Goal: Task Accomplishment & Management: Use online tool/utility

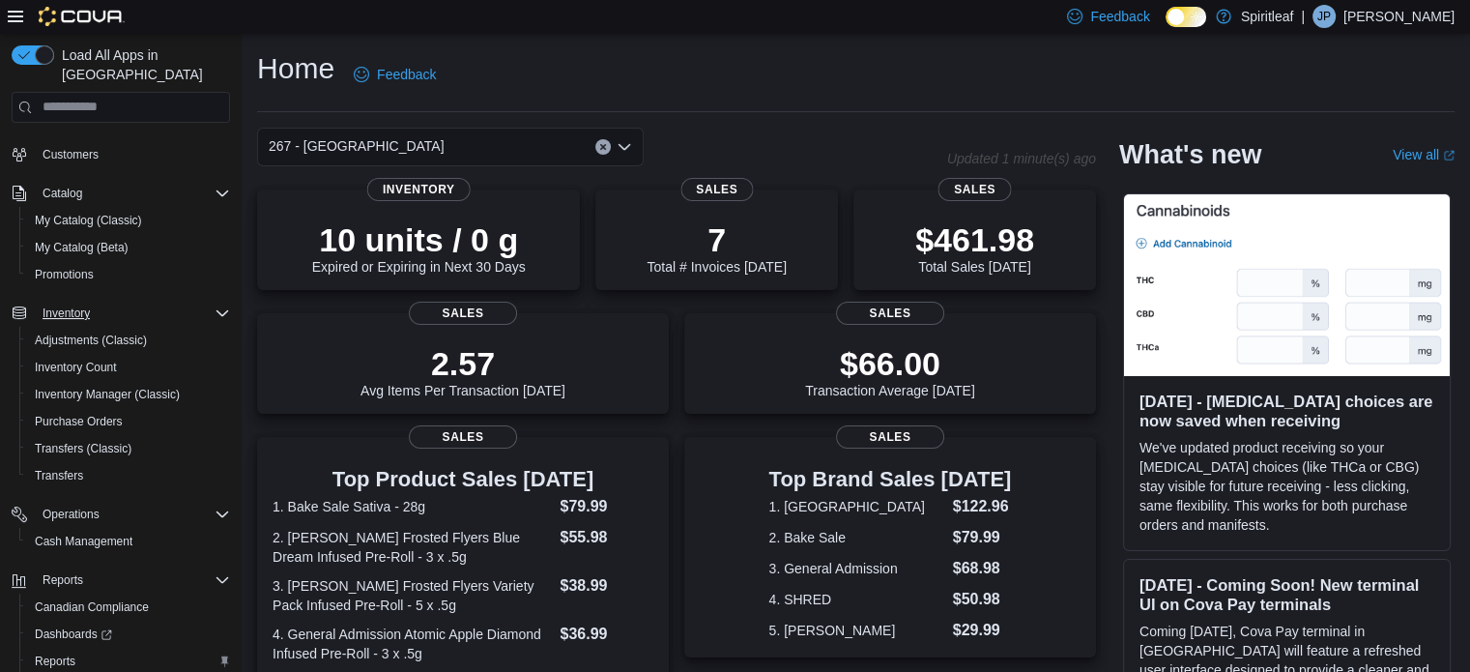
scroll to position [166, 0]
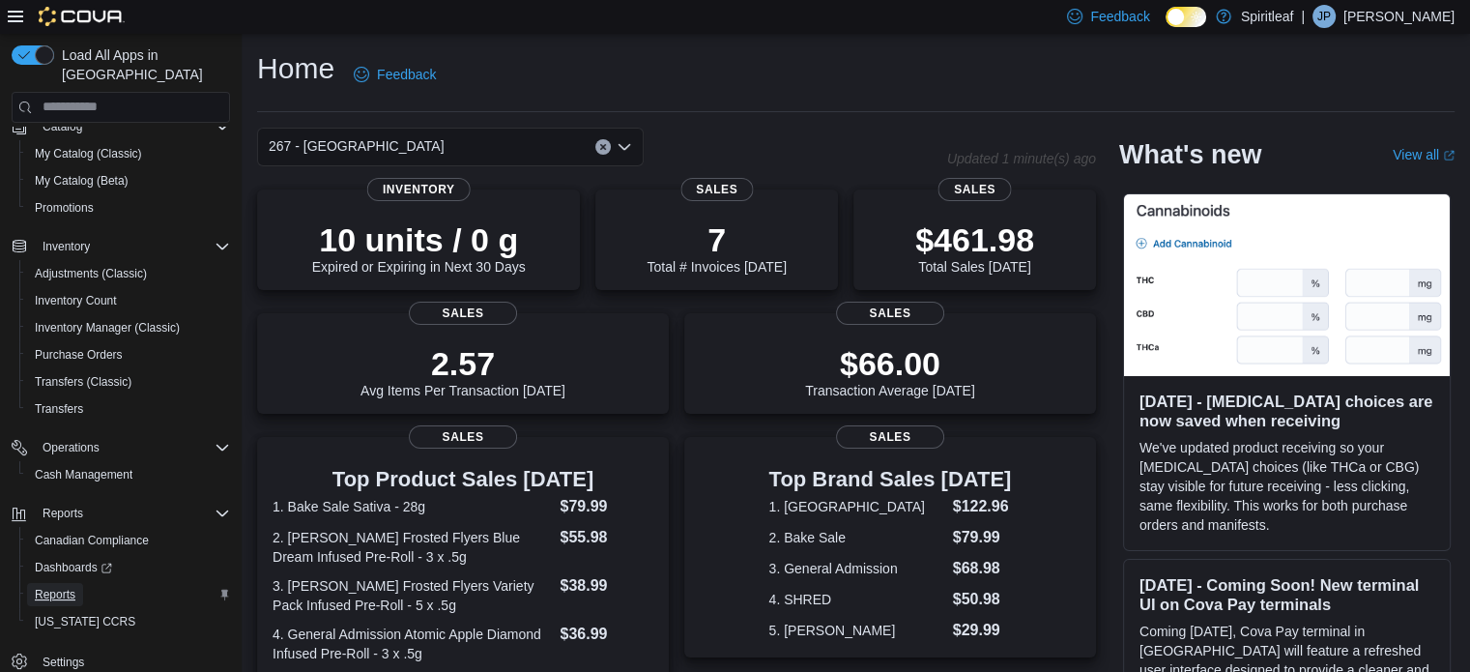
click at [66, 587] on span "Reports" at bounding box center [55, 594] width 41 height 15
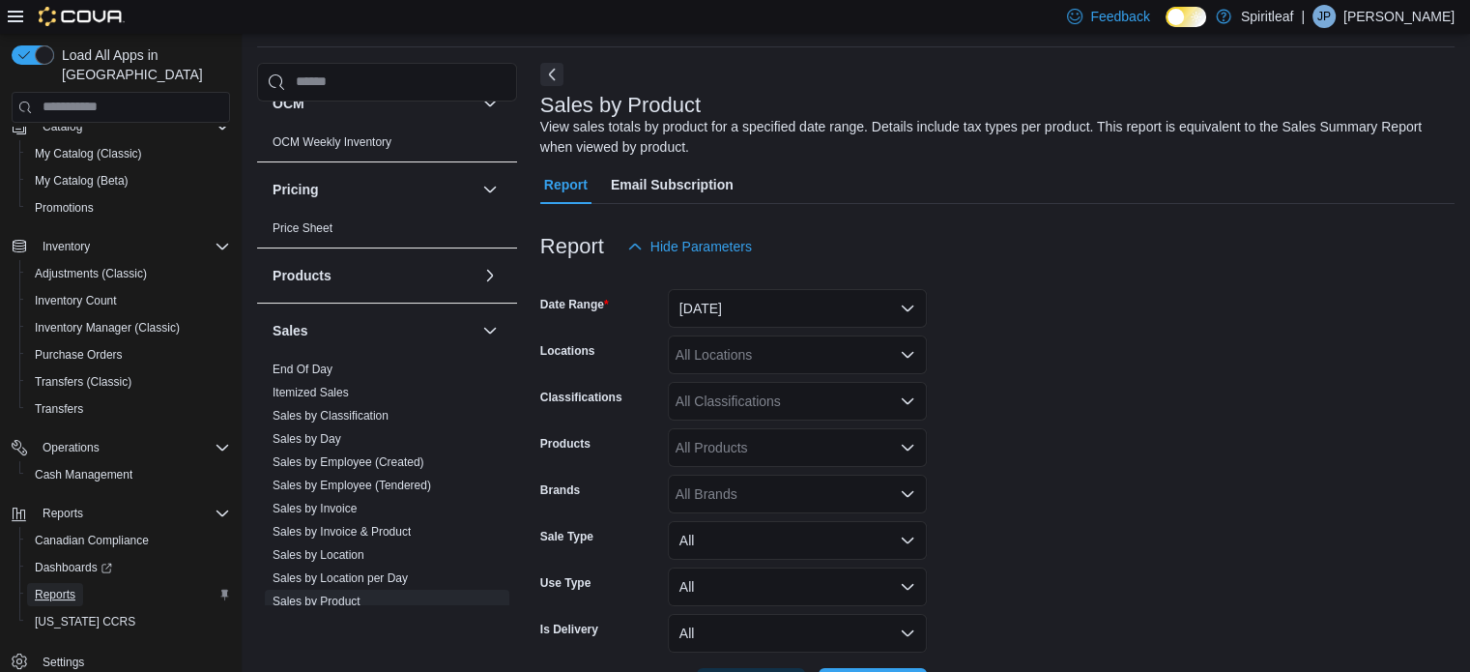
scroll to position [1063, 0]
click at [317, 361] on link "End Of Day" at bounding box center [302, 366] width 60 height 14
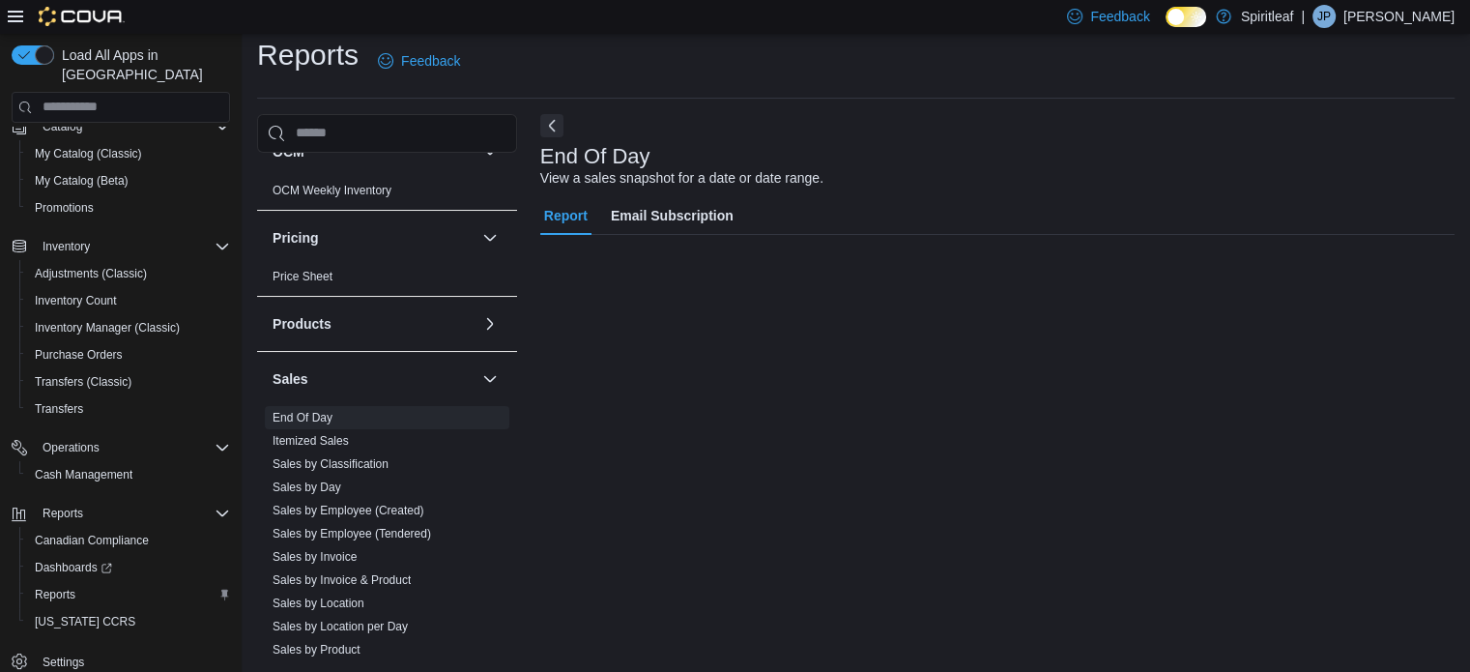
scroll to position [13, 0]
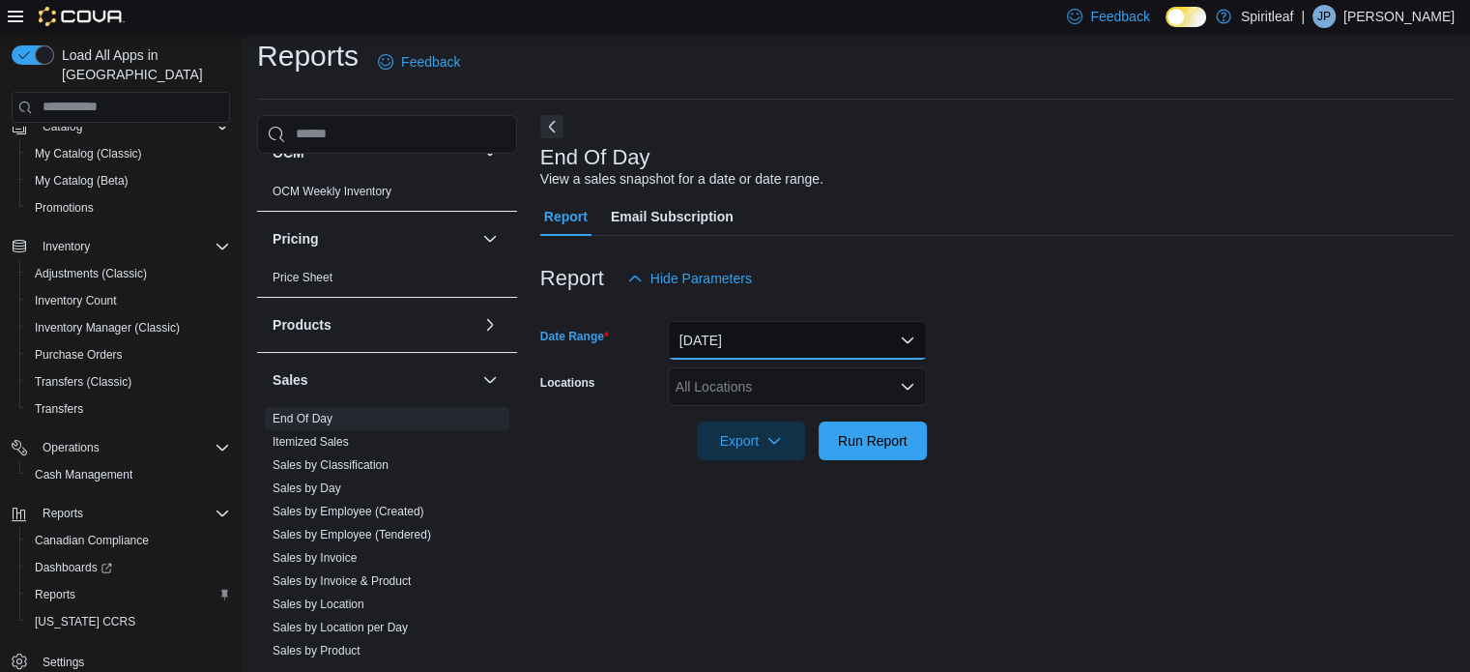
click at [906, 350] on button "[DATE]" at bounding box center [797, 340] width 259 height 39
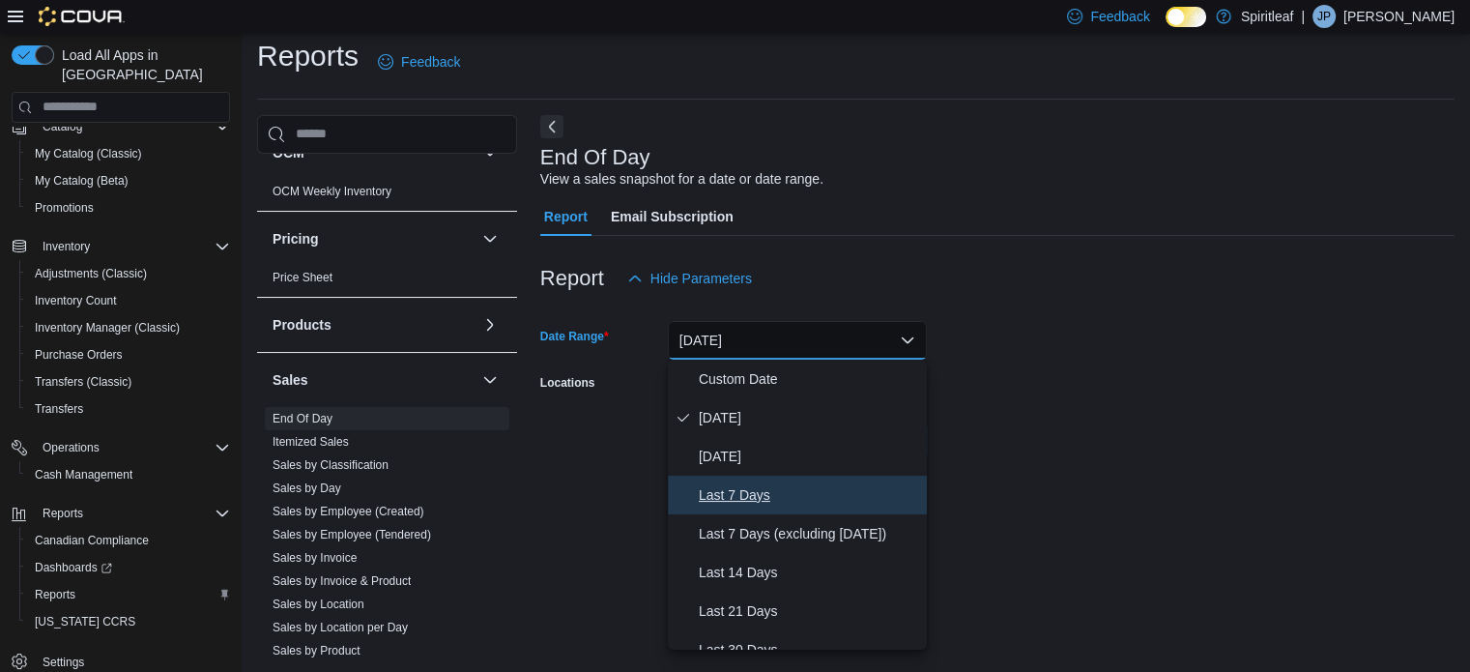
click at [876, 479] on button "Last 7 Days" at bounding box center [797, 494] width 259 height 39
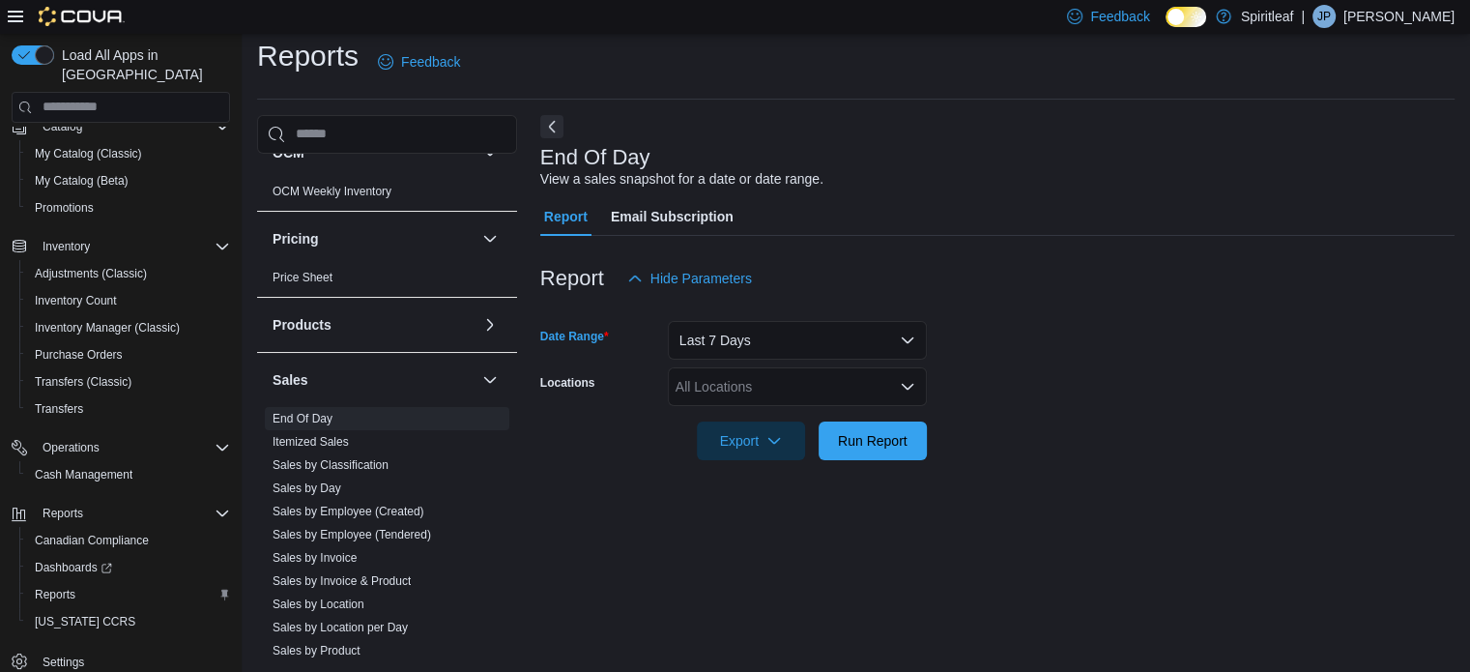
click at [791, 382] on div "All Locations" at bounding box center [797, 386] width 259 height 39
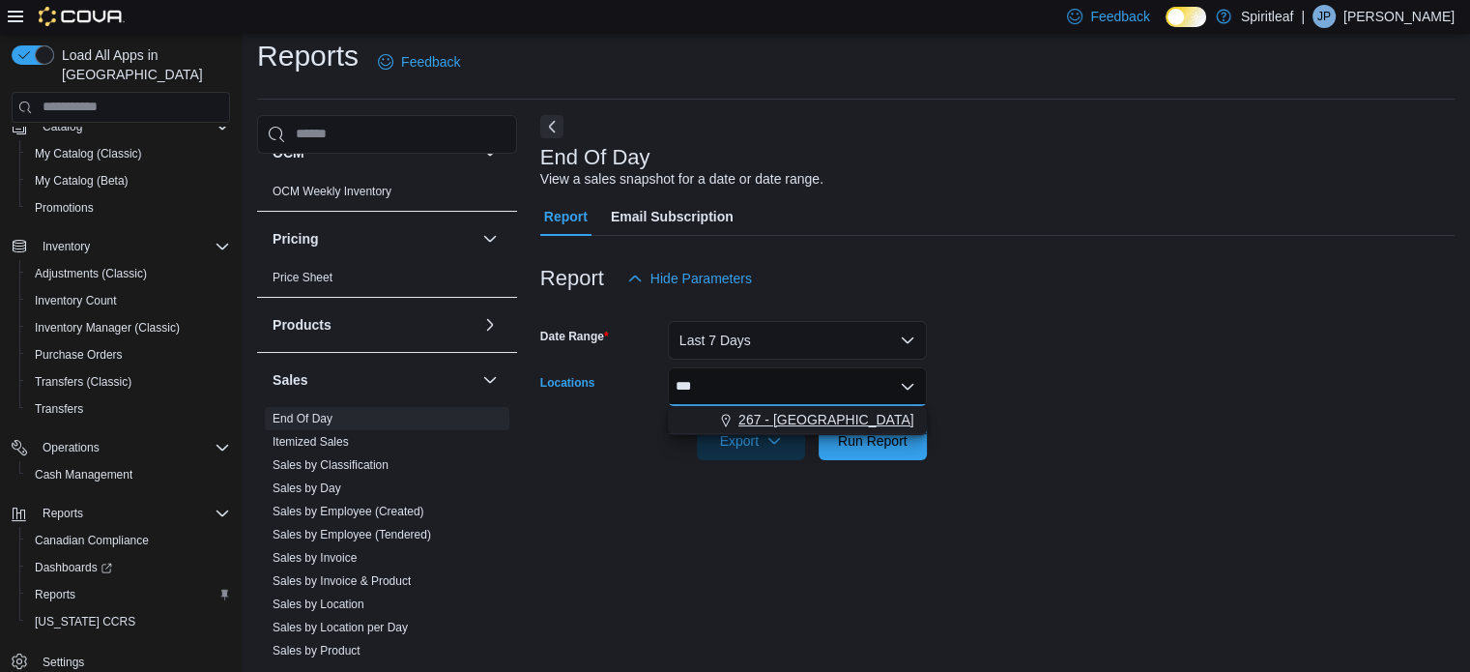
type input "***"
click at [813, 413] on span "267 - [GEOGRAPHIC_DATA]" at bounding box center [826, 419] width 176 height 19
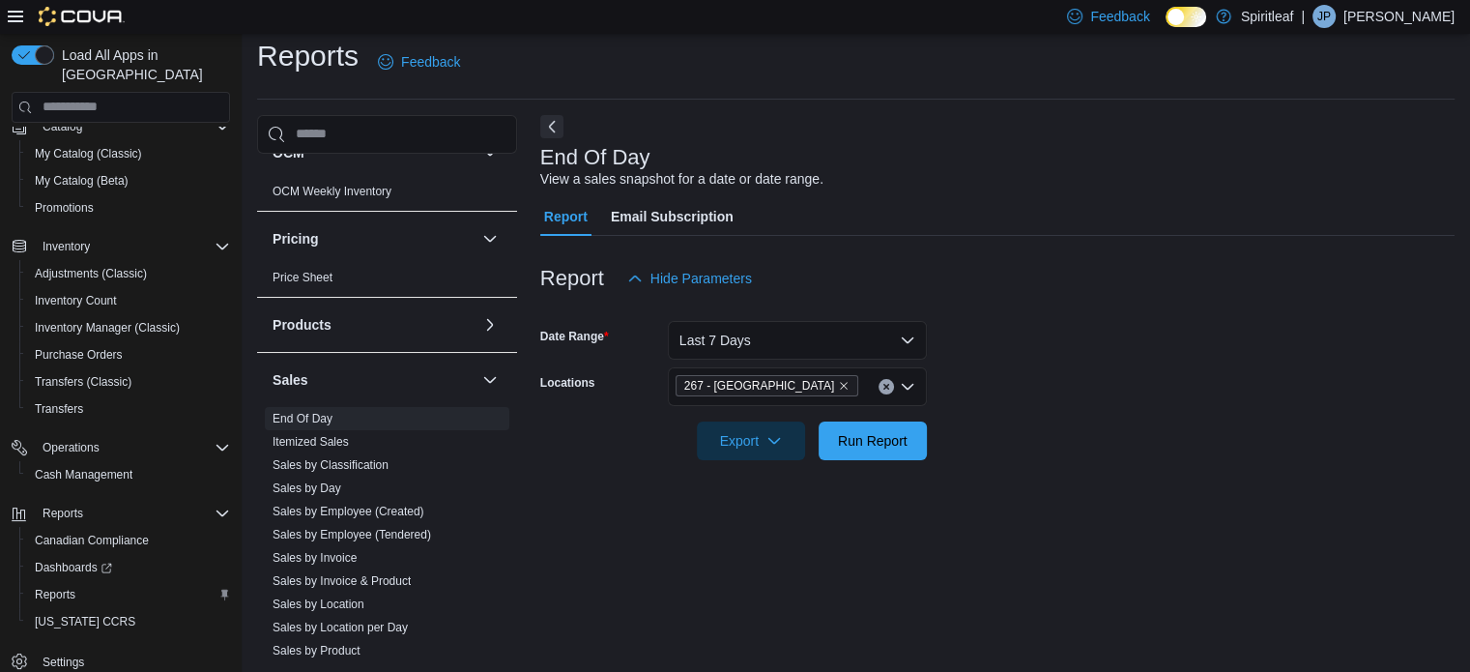
click at [1003, 533] on div "End Of Day View a sales snapshot for a date or date range. Report Email Subscri…" at bounding box center [997, 386] width 914 height 542
click at [835, 444] on span "Run Report" at bounding box center [872, 439] width 85 height 39
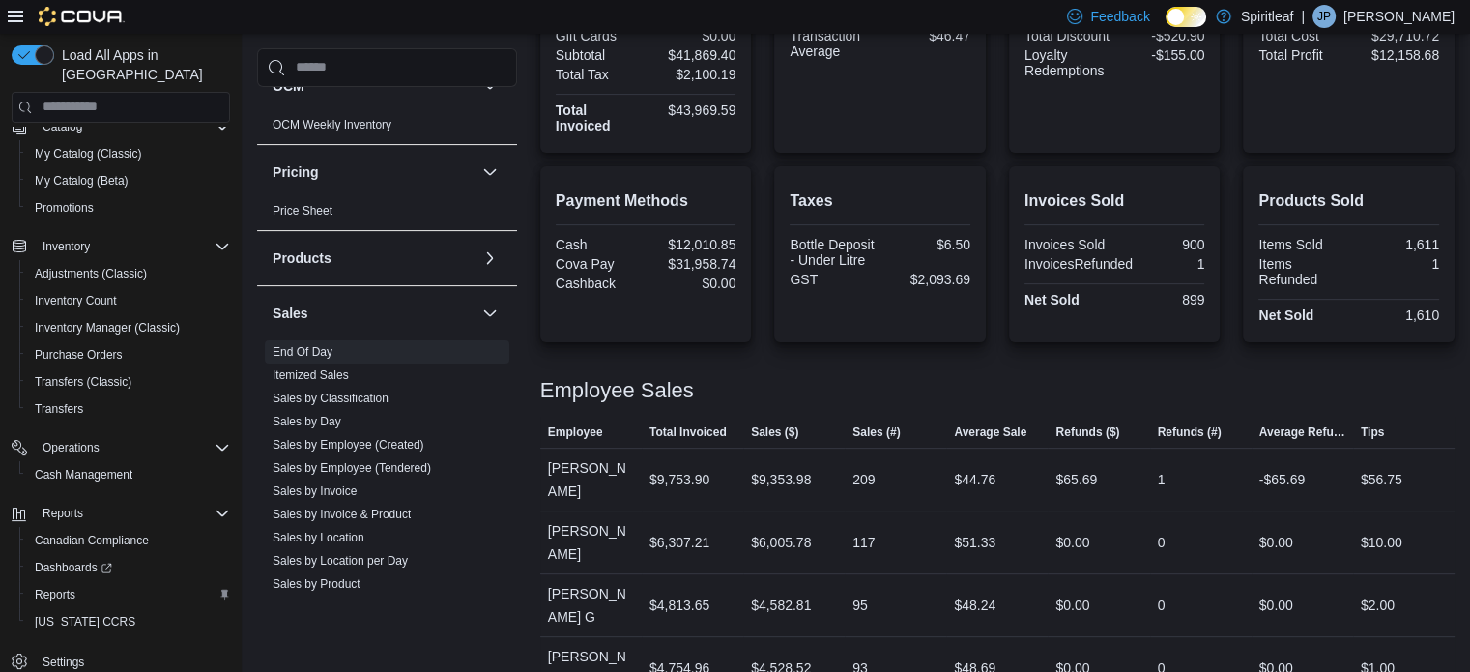
scroll to position [298, 0]
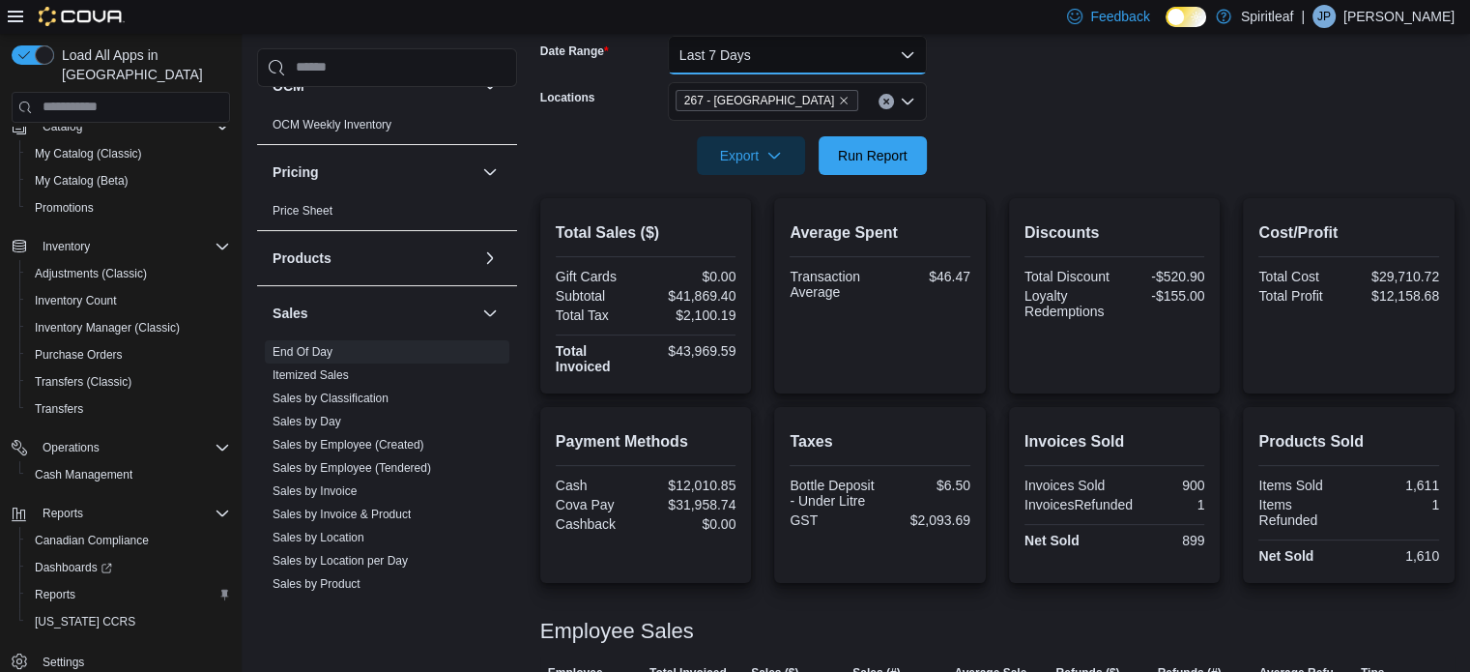
click at [845, 49] on button "Last 7 Days" at bounding box center [797, 55] width 259 height 39
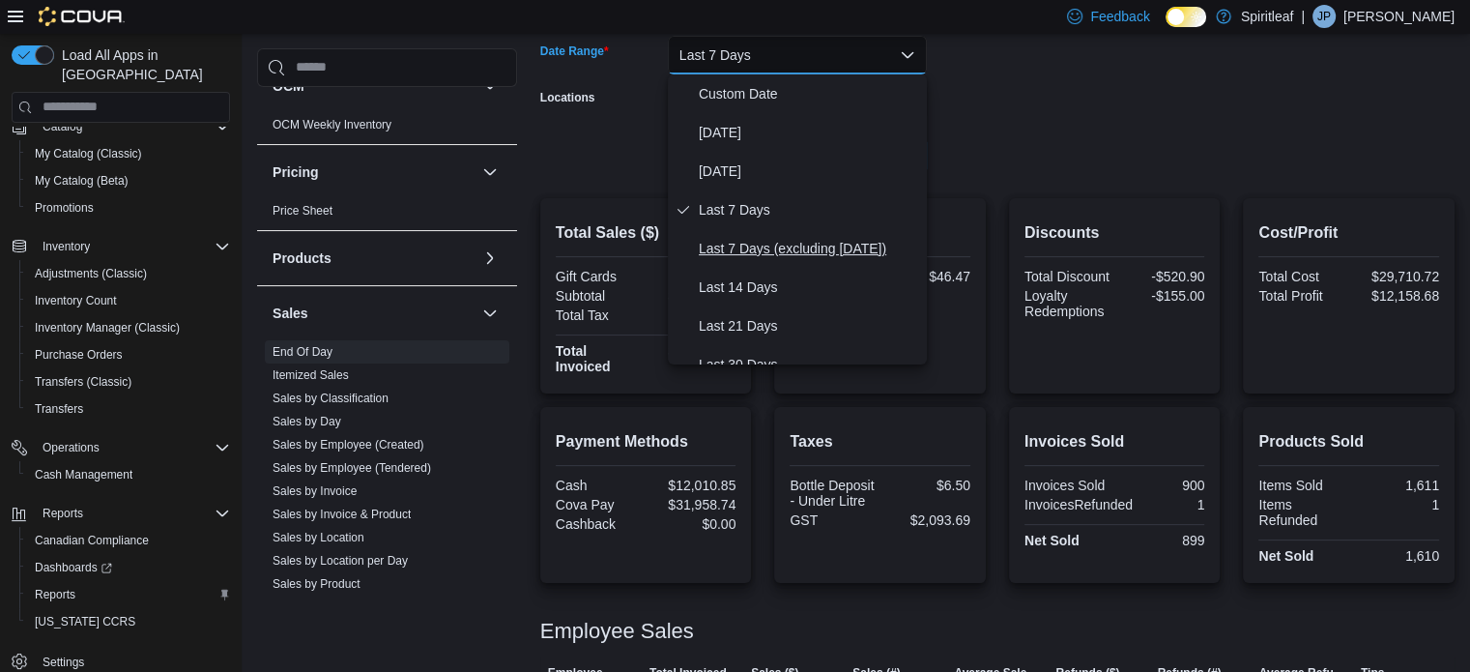
scroll to position [290, 0]
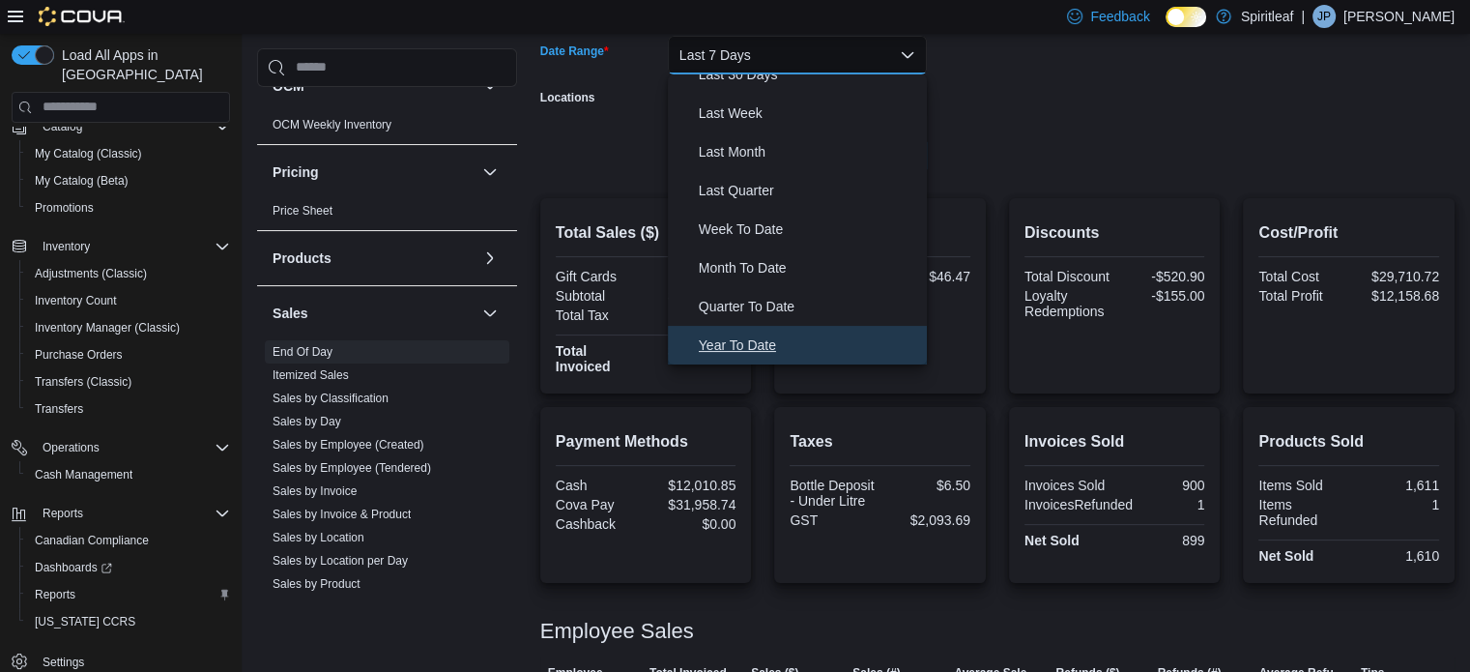
click at [752, 342] on span "Year To Date" at bounding box center [809, 344] width 220 height 23
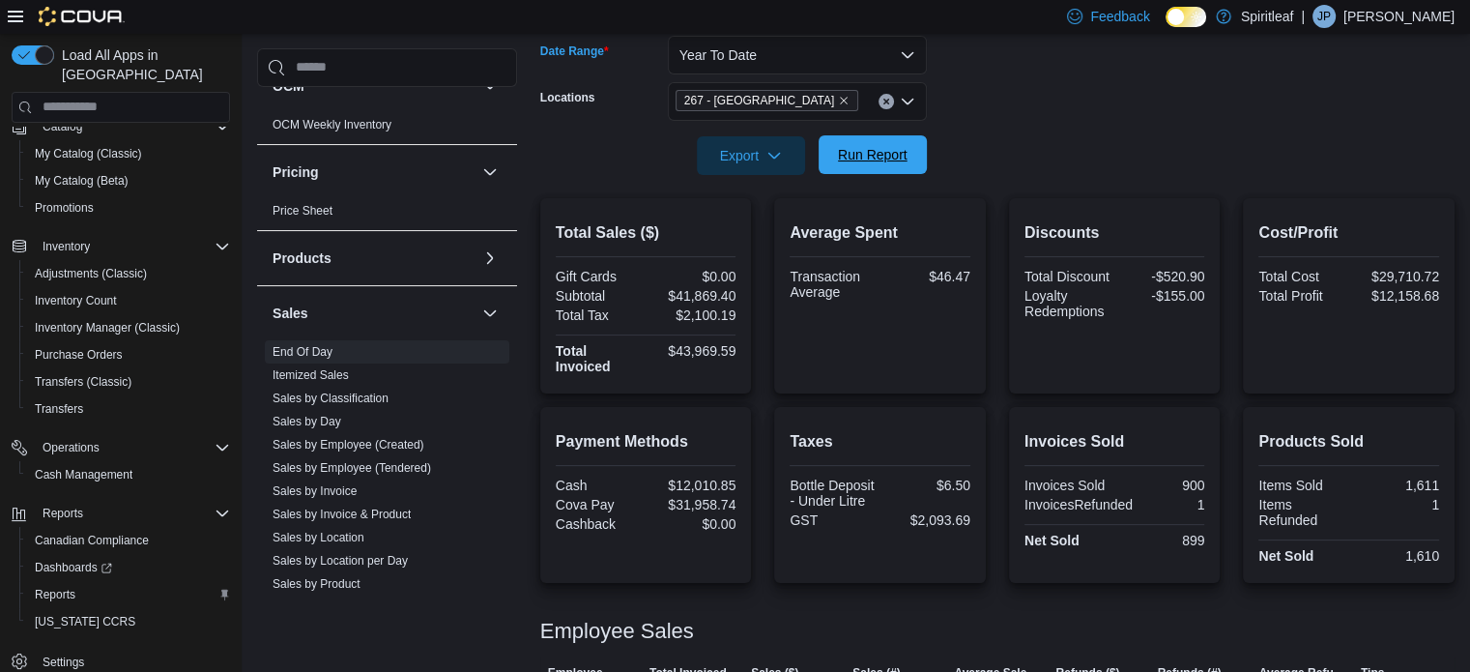
click at [863, 158] on span "Run Report" at bounding box center [873, 154] width 70 height 19
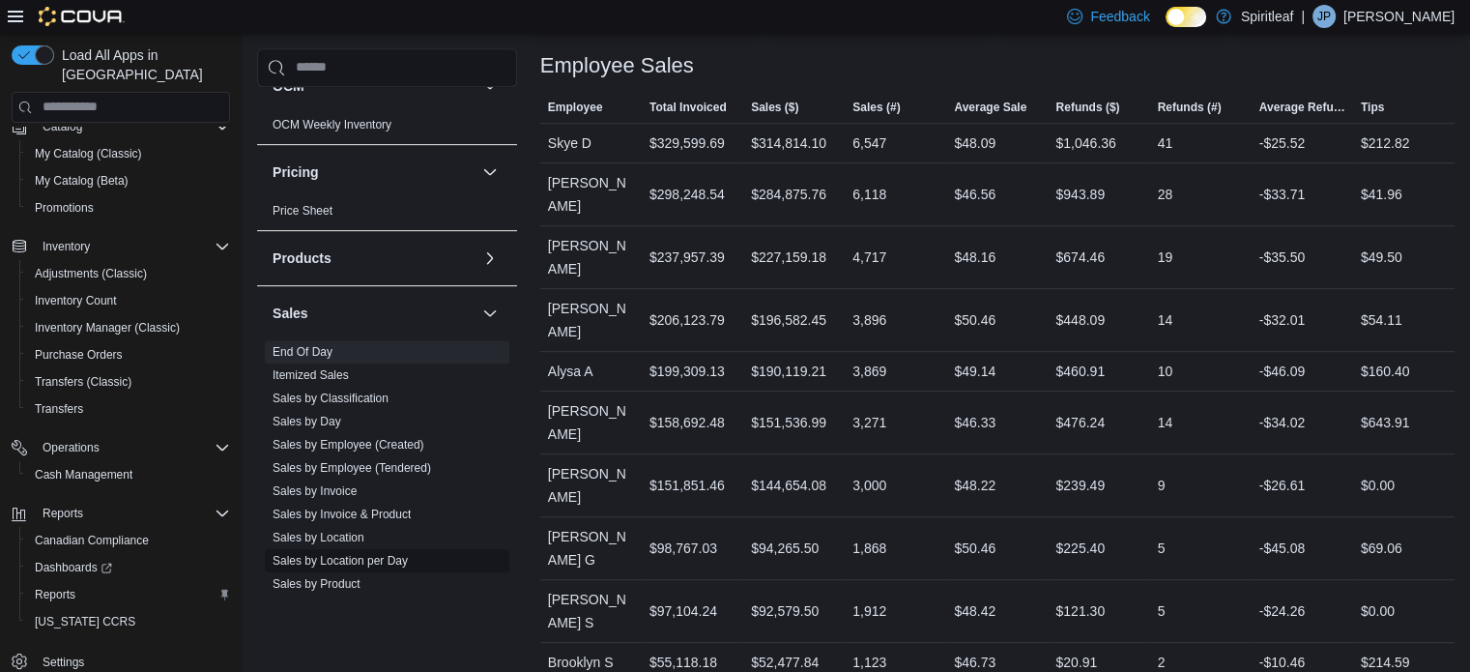
scroll to position [1160, 0]
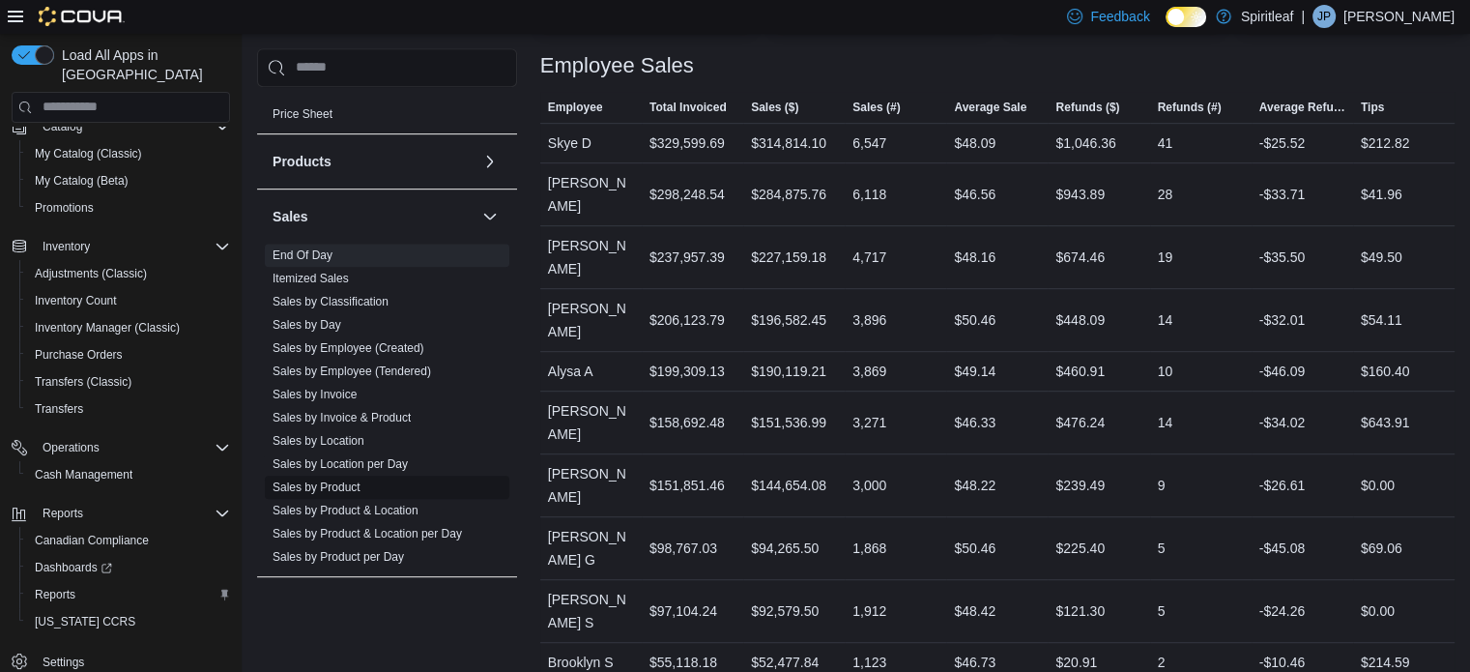
click at [339, 482] on link "Sales by Product" at bounding box center [316, 487] width 88 height 14
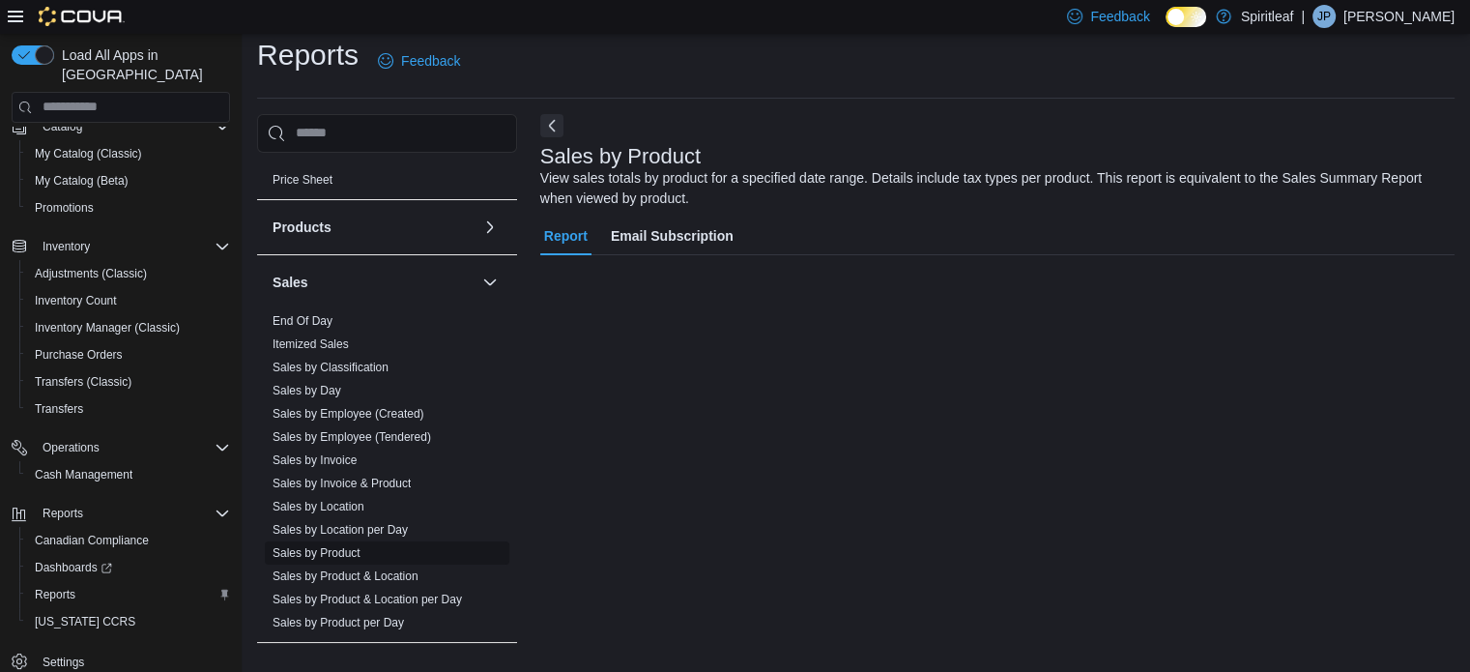
scroll to position [13, 0]
click at [281, 551] on link "Sales by Product" at bounding box center [316, 554] width 88 height 14
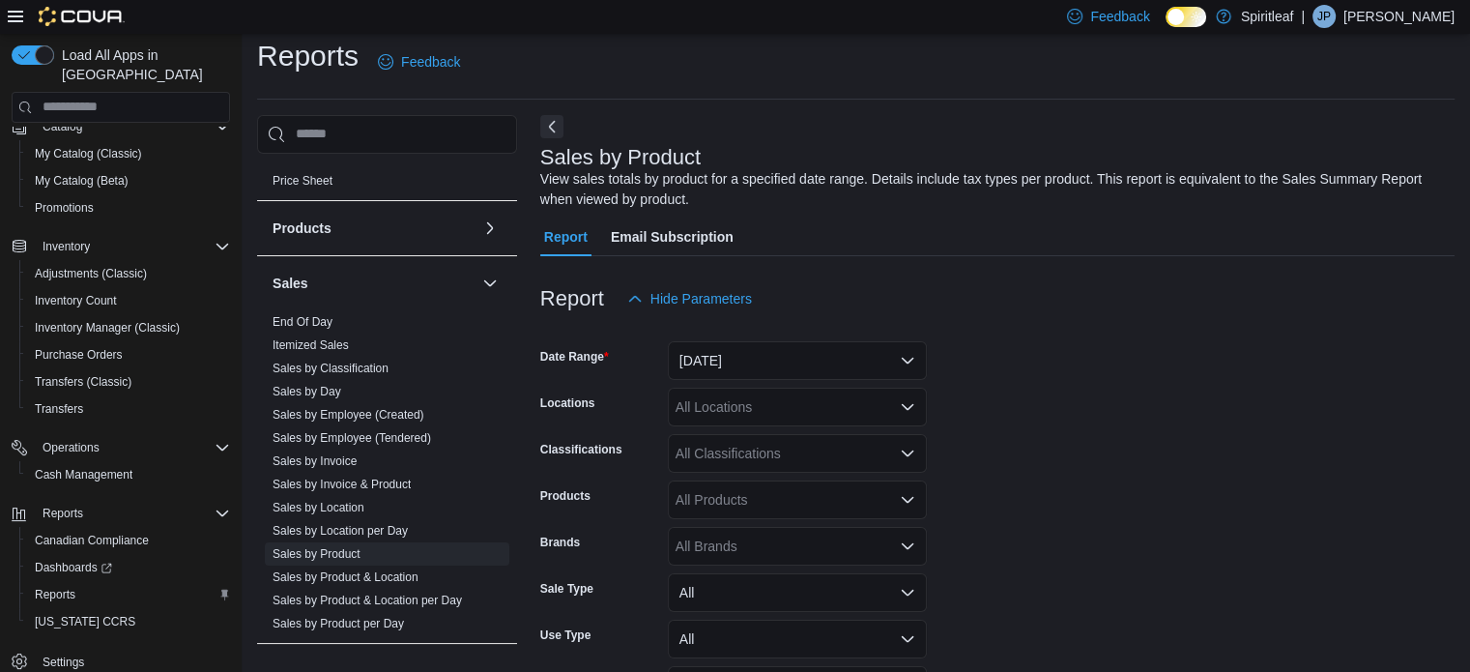
scroll to position [65, 0]
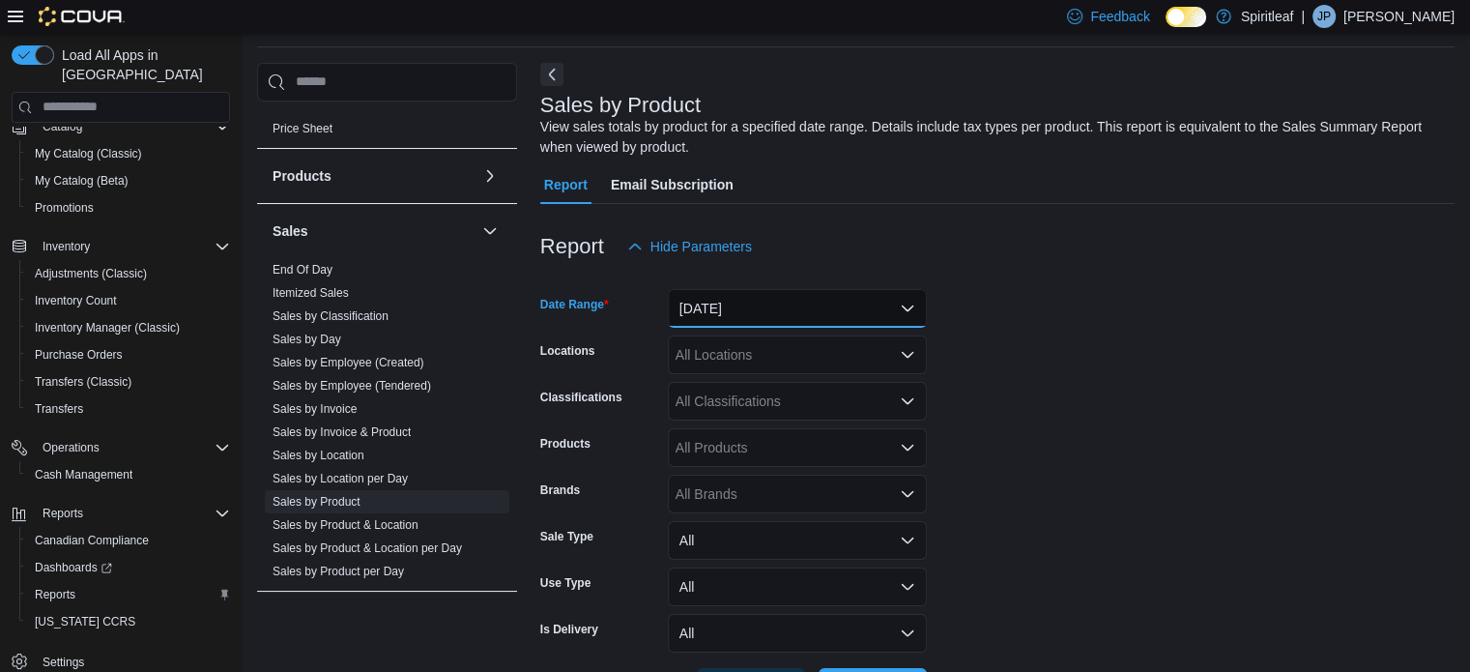
click at [902, 306] on button "[DATE]" at bounding box center [797, 308] width 259 height 39
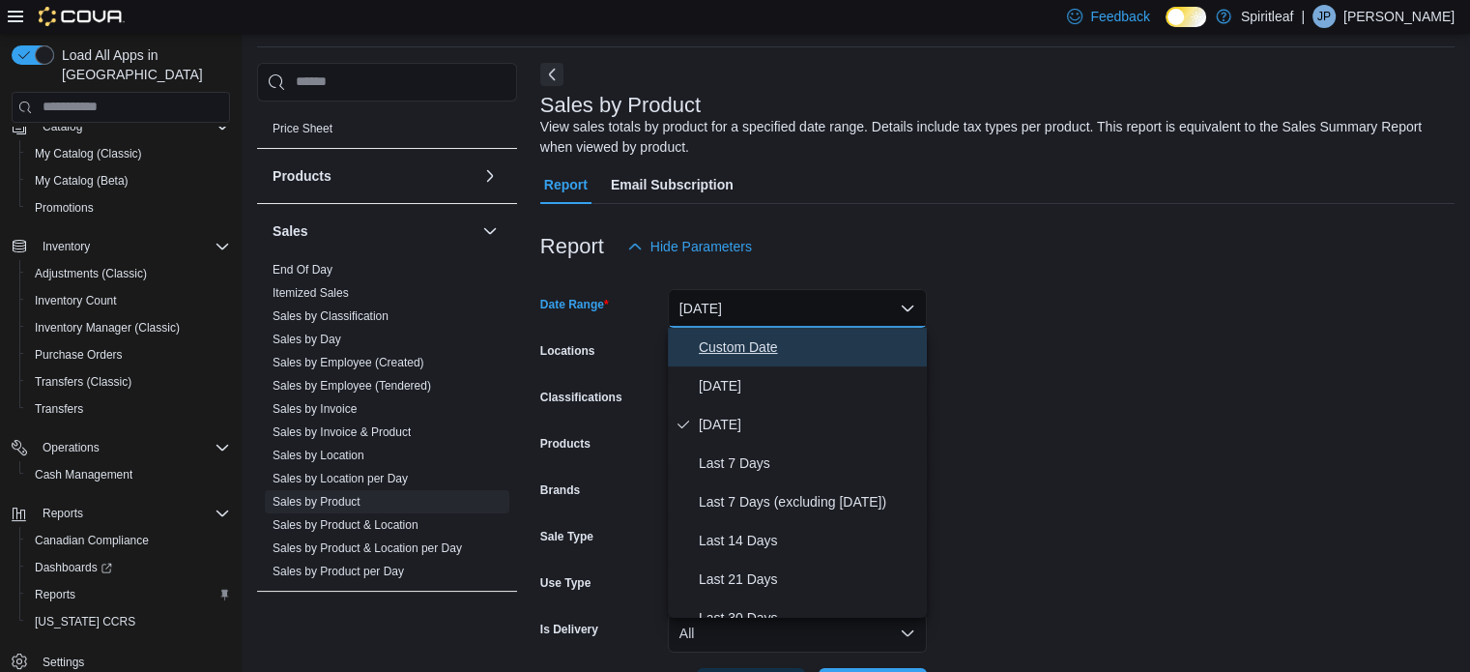
click at [885, 362] on button "Custom Date" at bounding box center [797, 347] width 259 height 39
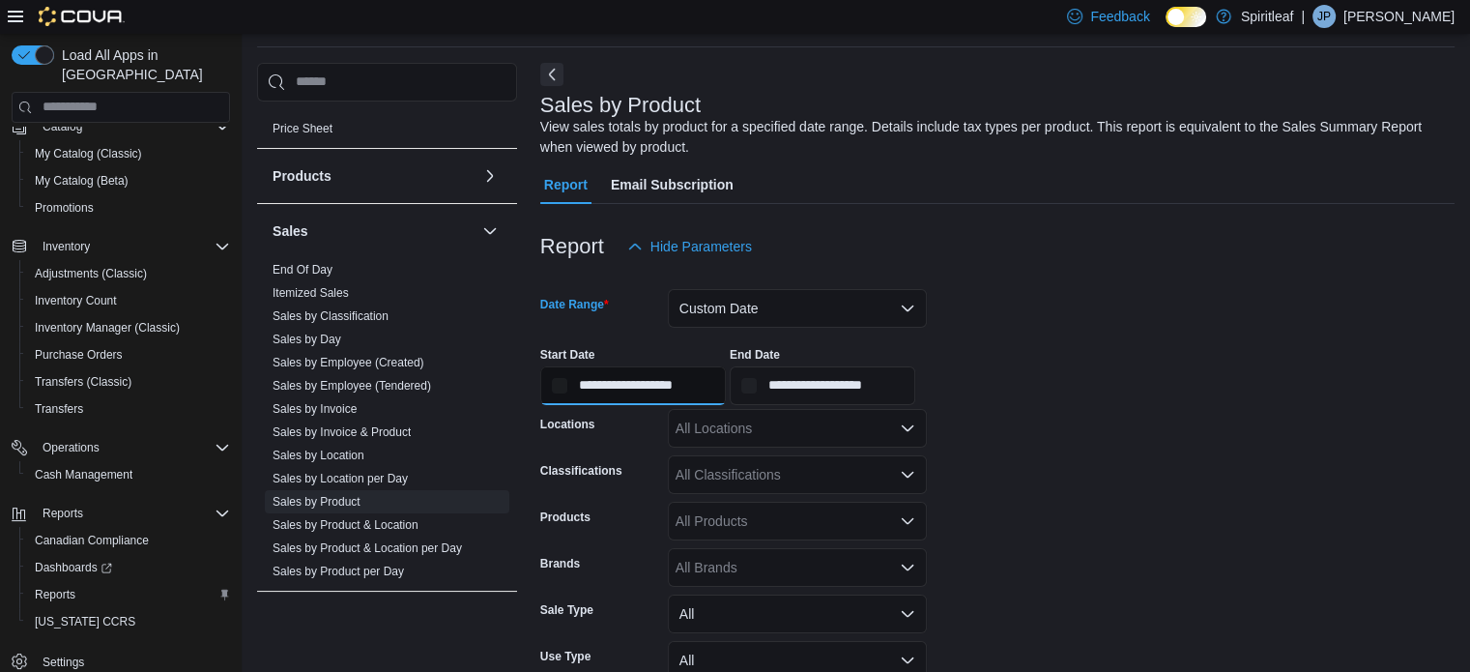
click at [726, 385] on input "**********" at bounding box center [633, 385] width 186 height 39
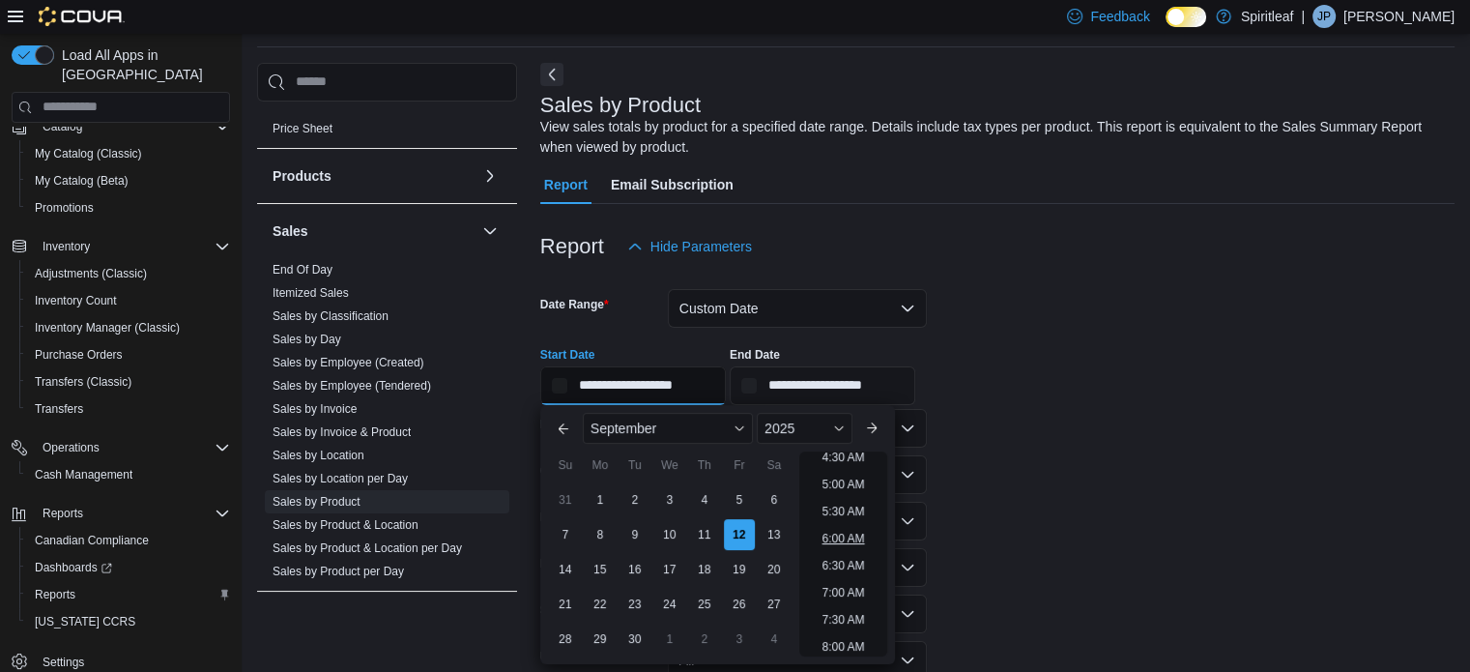
scroll to position [350, 0]
click at [844, 599] on li "9:00 AM" at bounding box center [843, 603] width 58 height 23
type input "**********"
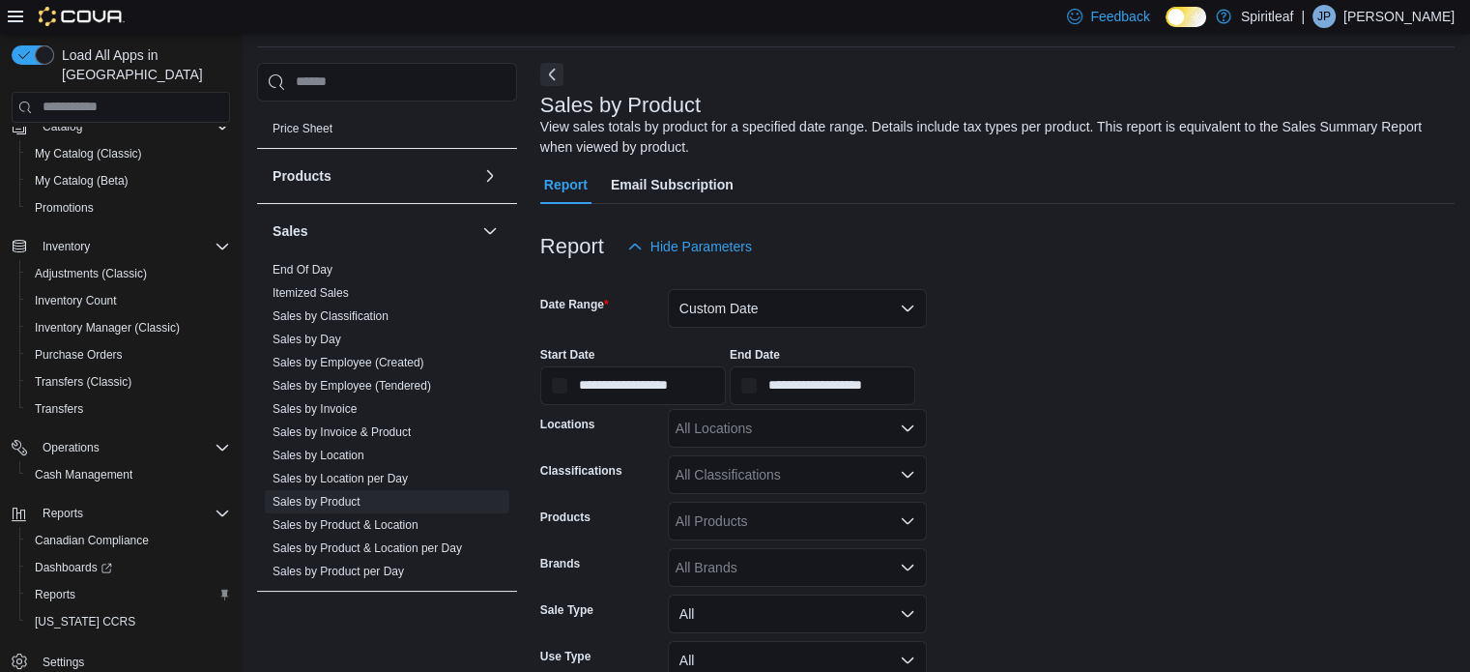
click at [1108, 450] on form "**********" at bounding box center [997, 523] width 914 height 514
click at [904, 428] on icon "Open list of options" at bounding box center [908, 427] width 12 height 6
type input "***"
click at [812, 451] on span "267 - [GEOGRAPHIC_DATA]" at bounding box center [826, 460] width 176 height 19
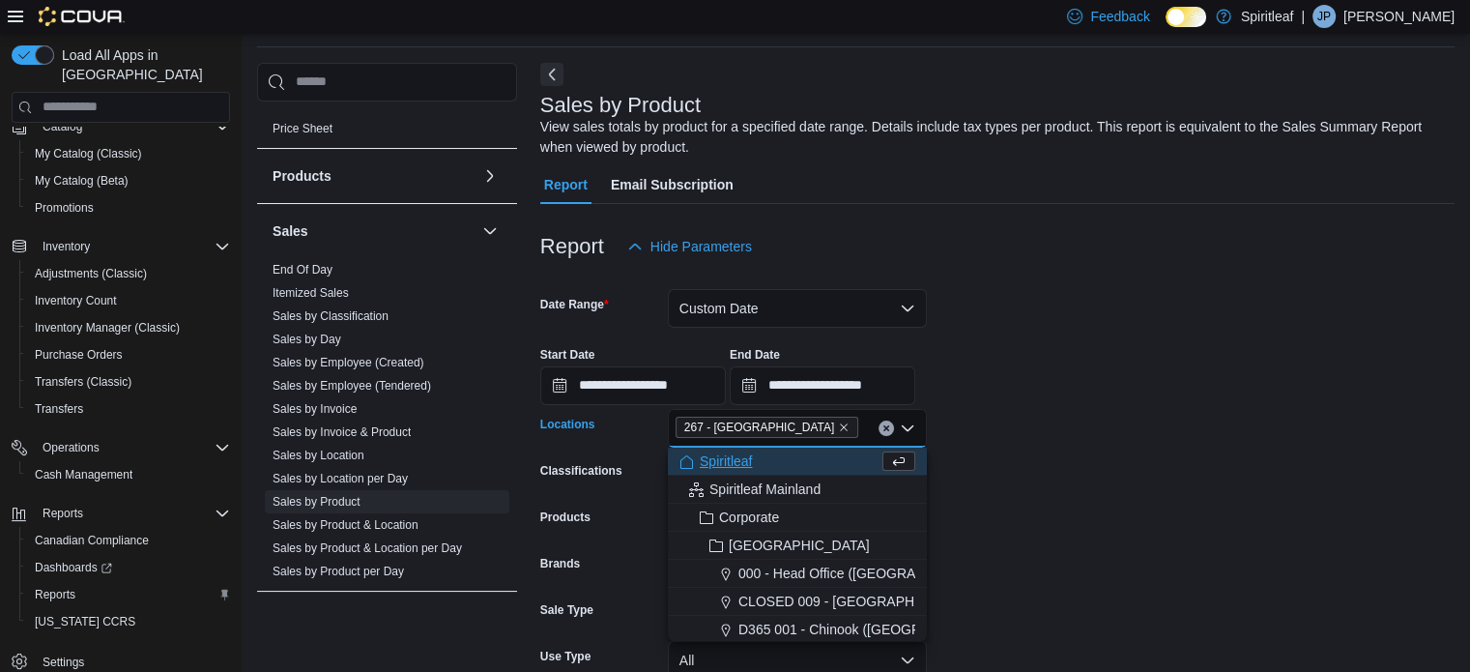
click at [1039, 476] on form "**********" at bounding box center [997, 523] width 914 height 514
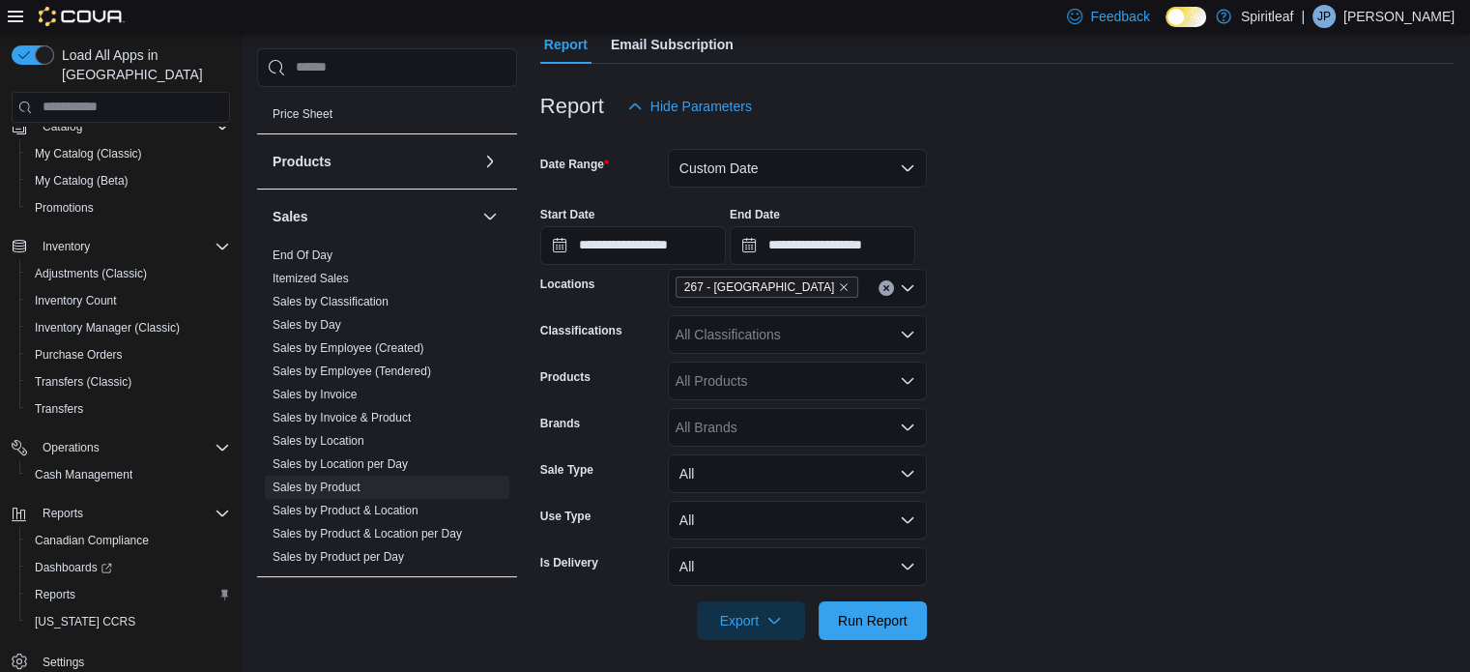
scroll to position [211, 0]
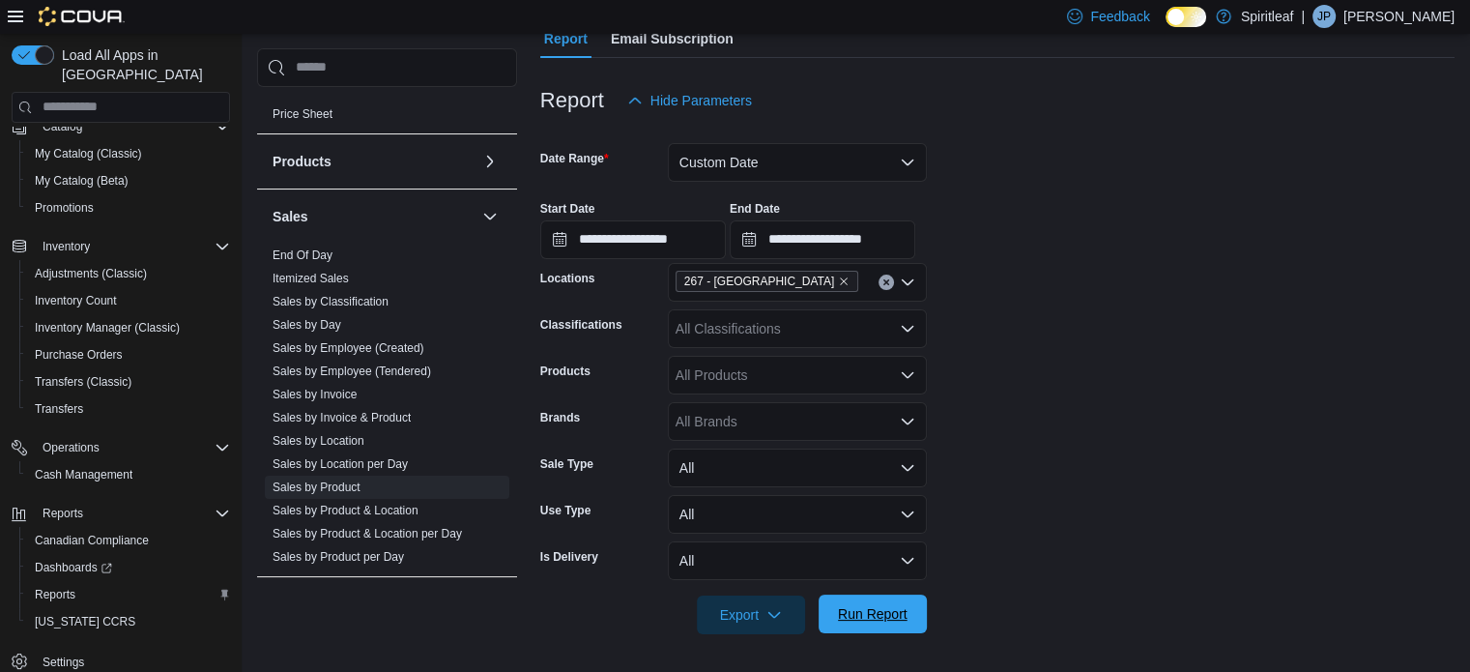
click at [885, 606] on span "Run Report" at bounding box center [873, 613] width 70 height 19
